Goal: Information Seeking & Learning: Learn about a topic

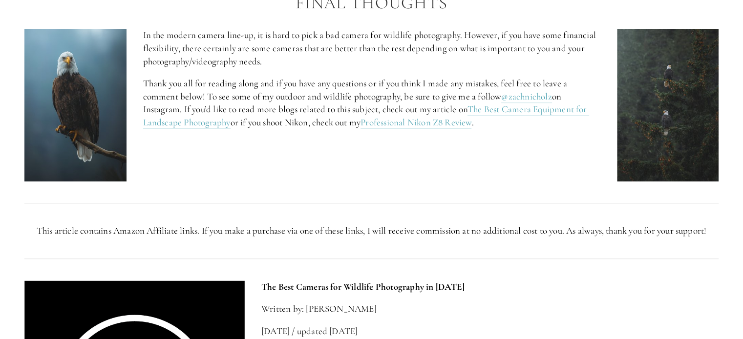
scroll to position [4096, 0]
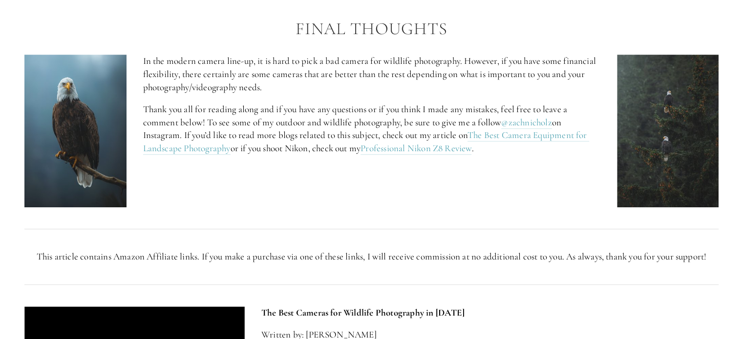
click at [310, 66] on p "In the modern camera line-up, it is hard to pick a bad camera for wildlife phot…" at bounding box center [371, 74] width 457 height 39
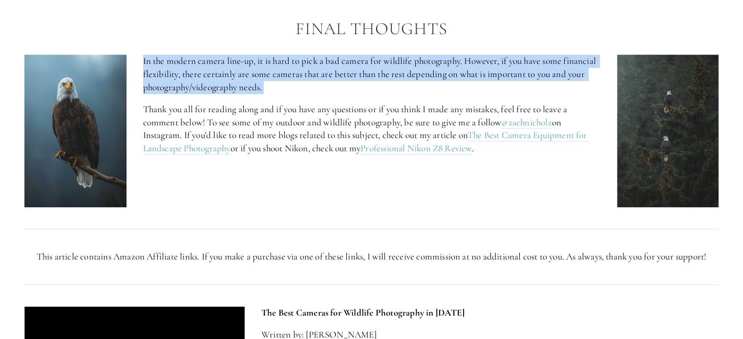
click at [310, 66] on p "In the modern camera line-up, it is hard to pick a bad camera for wildlife phot…" at bounding box center [371, 74] width 457 height 39
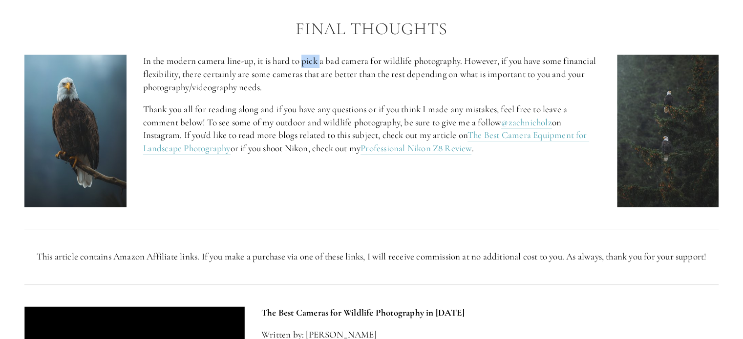
click at [310, 66] on p "In the modern camera line-up, it is hard to pick a bad camera for wildlife phot…" at bounding box center [371, 74] width 457 height 39
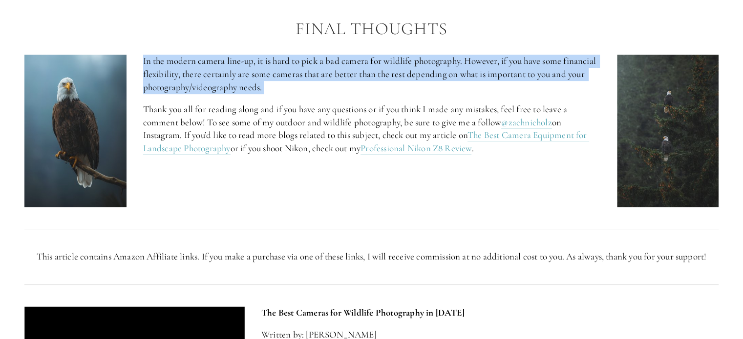
click at [310, 66] on p "In the modern camera line-up, it is hard to pick a bad camera for wildlife phot…" at bounding box center [371, 74] width 457 height 39
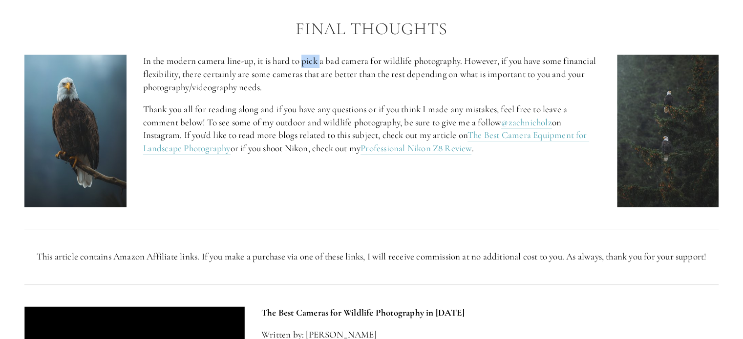
click at [310, 66] on p "In the modern camera line-up, it is hard to pick a bad camera for wildlife phot…" at bounding box center [371, 74] width 457 height 39
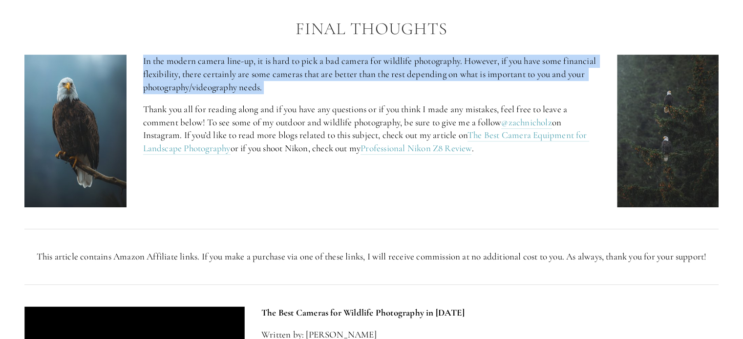
click at [310, 66] on p "In the modern camera line-up, it is hard to pick a bad camera for wildlife phot…" at bounding box center [371, 74] width 457 height 39
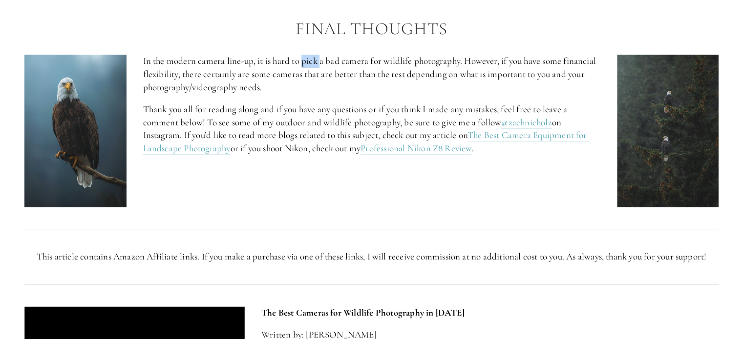
click at [310, 66] on p "In the modern camera line-up, it is hard to pick a bad camera for wildlife phot…" at bounding box center [371, 74] width 457 height 39
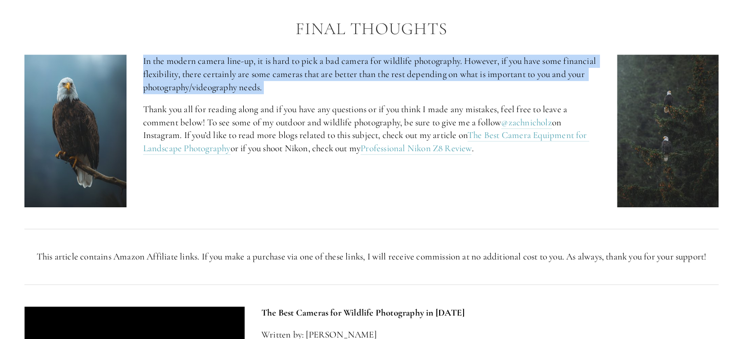
click at [310, 66] on p "In the modern camera line-up, it is hard to pick a bad camera for wildlife phot…" at bounding box center [371, 74] width 457 height 39
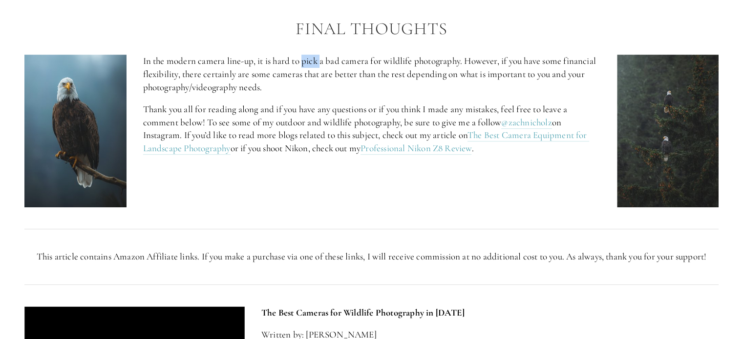
click at [310, 66] on p "In the modern camera line-up, it is hard to pick a bad camera for wildlife phot…" at bounding box center [371, 74] width 457 height 39
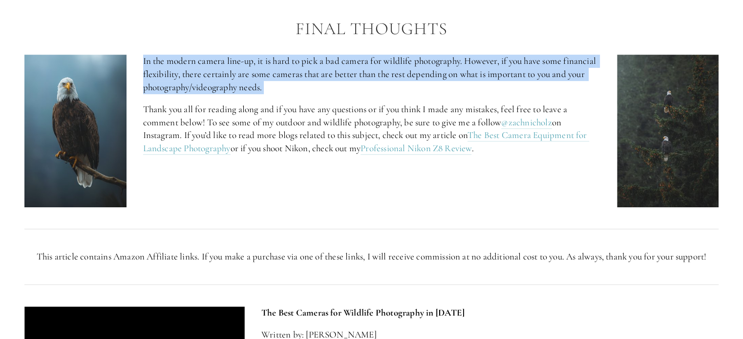
click at [310, 66] on p "In the modern camera line-up, it is hard to pick a bad camera for wildlife phot…" at bounding box center [371, 74] width 457 height 39
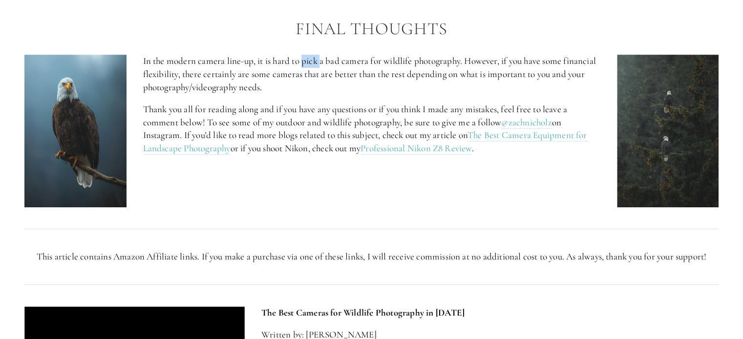
click at [310, 66] on p "In the modern camera line-up, it is hard to pick a bad camera for wildlife phot…" at bounding box center [371, 74] width 457 height 39
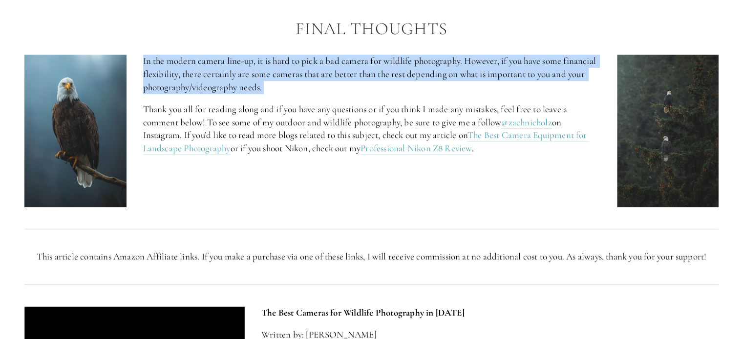
click at [310, 66] on p "In the modern camera line-up, it is hard to pick a bad camera for wildlife phot…" at bounding box center [371, 74] width 457 height 39
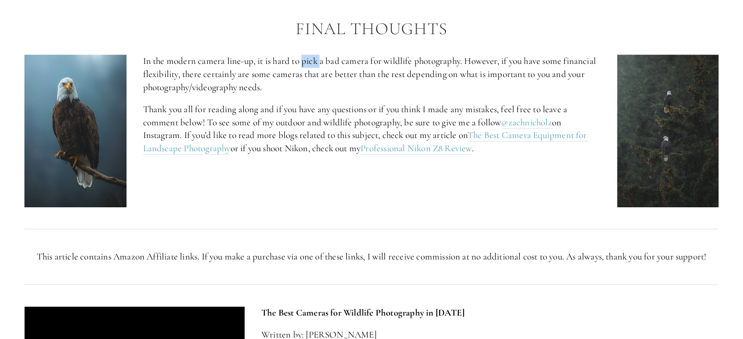
click at [310, 66] on p "In the modern camera line-up, it is hard to pick a bad camera for wildlife phot…" at bounding box center [371, 74] width 457 height 39
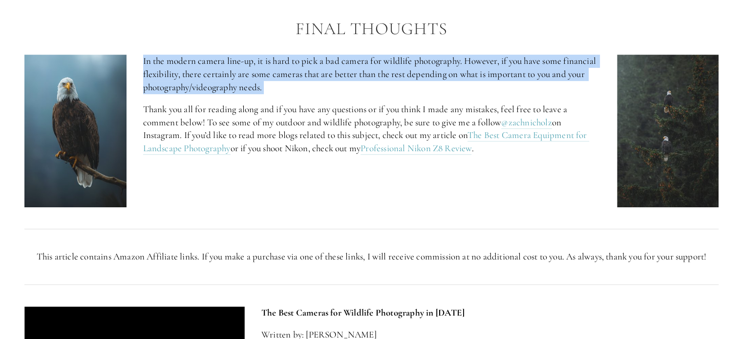
click at [310, 66] on p "In the modern camera line-up, it is hard to pick a bad camera for wildlife phot…" at bounding box center [371, 74] width 457 height 39
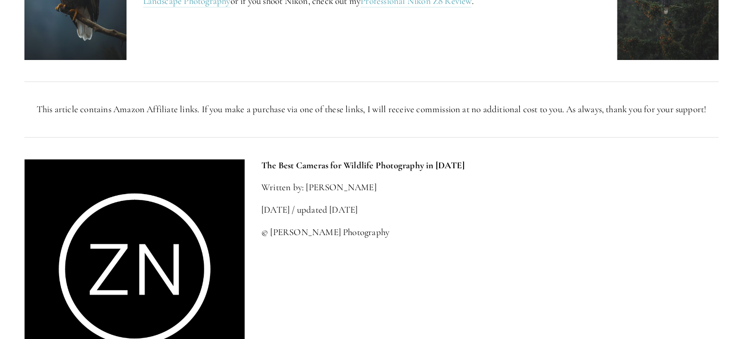
scroll to position [4245, 0]
